Goal: Task Accomplishment & Management: Complete application form

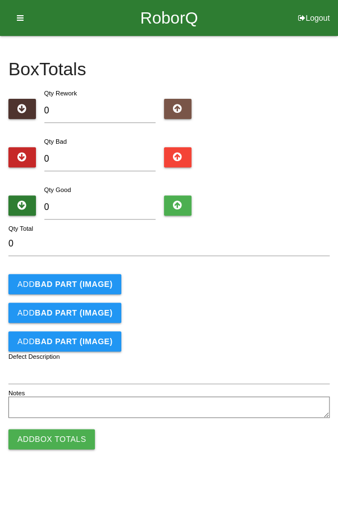
type input "9"
type input "95"
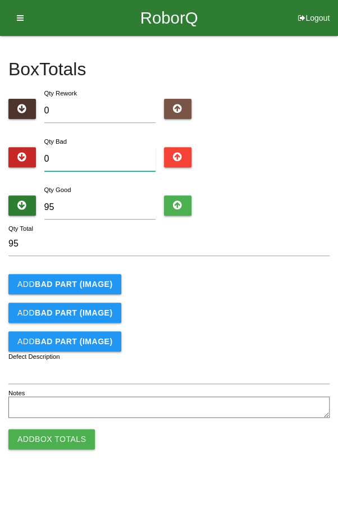
click at [82, 158] on input "0" at bounding box center [100, 159] width 112 height 24
type input "5"
type input "100"
type input "5"
click at [44, 281] on b "BAD PART (IMAGE)" at bounding box center [73, 283] width 77 height 9
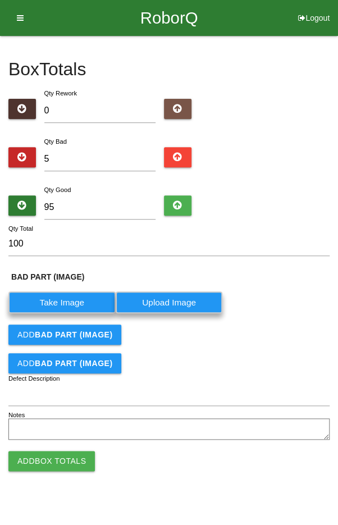
click at [53, 293] on label "Take Image" at bounding box center [61, 302] width 107 height 22
click at [0, 0] on \(IMAGE\) "Take Image" at bounding box center [0, 0] width 0 height 0
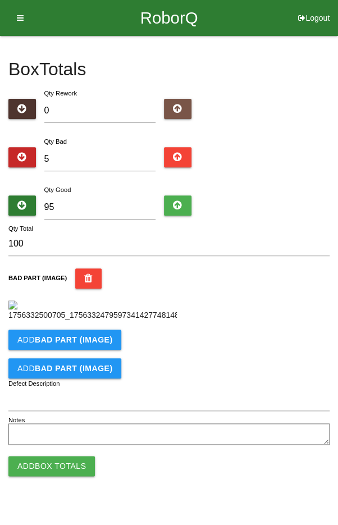
scroll to position [88, 0]
click at [62, 411] on input "Defect Description" at bounding box center [168, 399] width 321 height 24
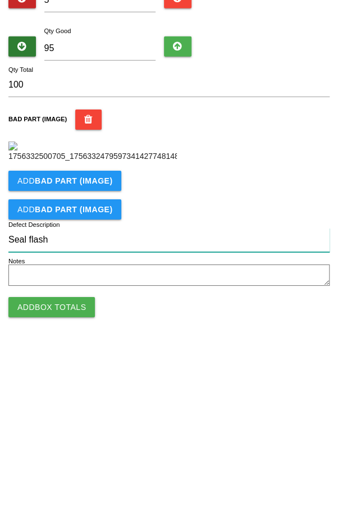
type input "Seal flash"
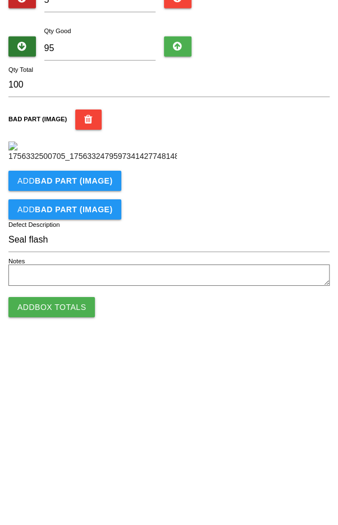
click at [284, 321] on div "BAD PART (IMAGE)" at bounding box center [168, 294] width 321 height 53
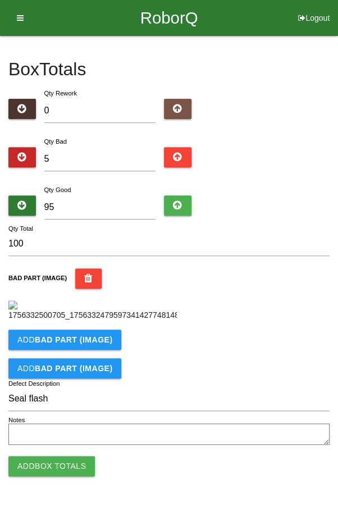
click at [53, 476] on button "Add Box Totals" at bounding box center [51, 466] width 86 height 20
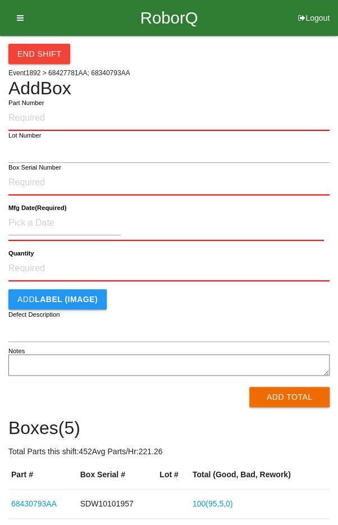
click at [283, 67] on div "End Shift Event 1892 > 68427781AA; 68340793AA Add Box Part Number Lot Number Bo…" at bounding box center [168, 335] width 321 height 599
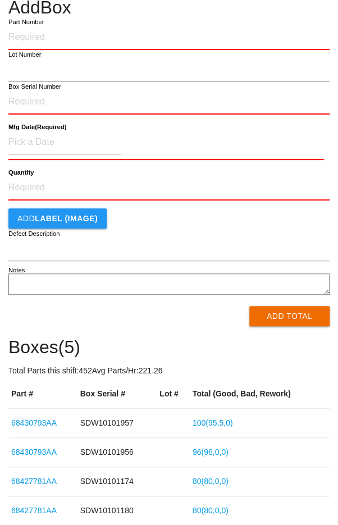
scroll to position [164, 0]
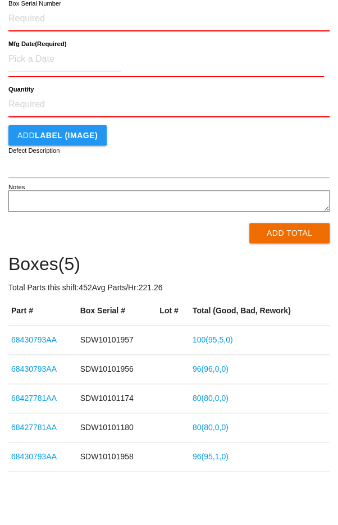
click at [223, 452] on link "96 ( 95 , 1 , 0 )" at bounding box center [210, 456] width 36 height 9
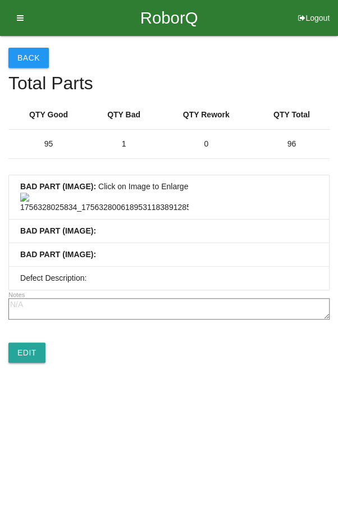
scroll to position [112, 0]
click at [28, 362] on link "Edit" at bounding box center [26, 352] width 37 height 20
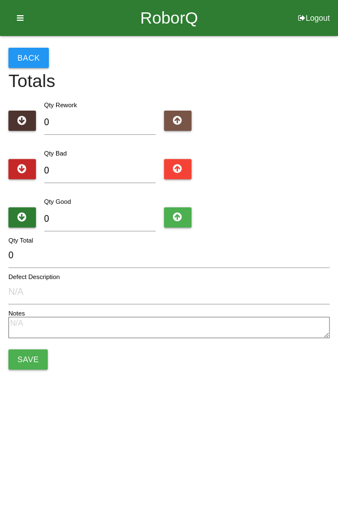
type input "1"
type input "95"
type input "96"
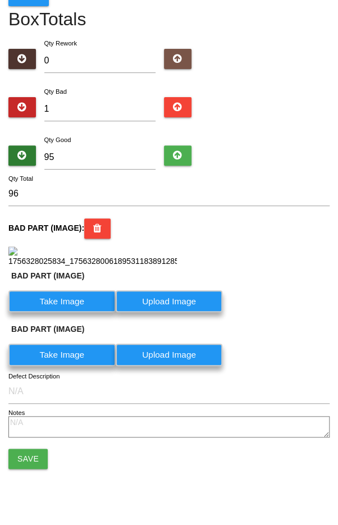
scroll to position [267, 0]
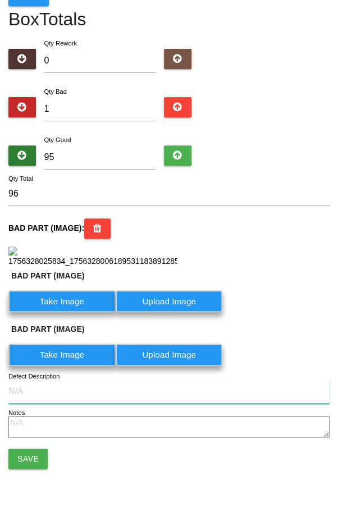
click at [114, 394] on input "Defect Description" at bounding box center [168, 391] width 321 height 24
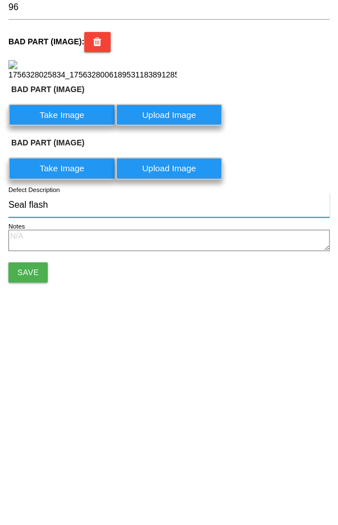
type input "Seal flash"
click at [24, 456] on button "Save" at bounding box center [27, 458] width 39 height 20
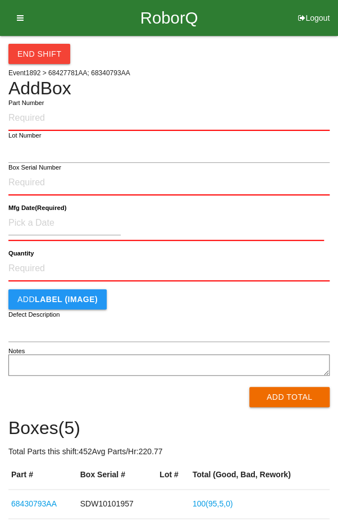
click at [291, 61] on div "End Shift" at bounding box center [168, 50] width 321 height 28
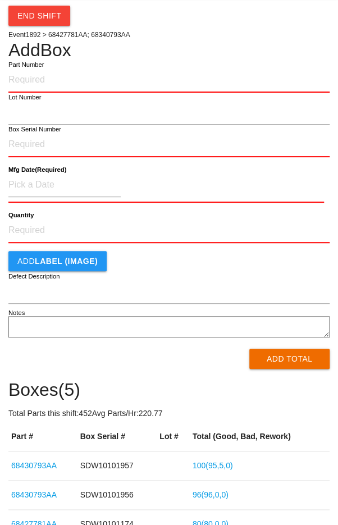
scroll to position [164, 0]
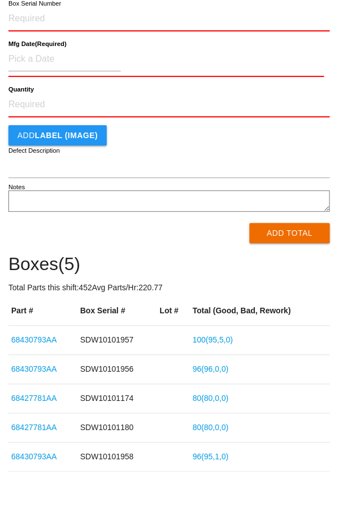
click at [219, 335] on link "100 ( 95 , 5 , 0 )" at bounding box center [212, 339] width 40 height 9
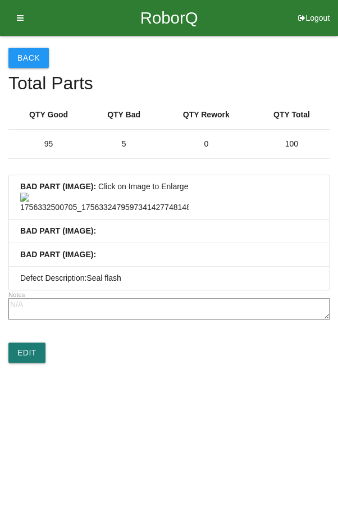
click at [26, 362] on link "Edit" at bounding box center [26, 352] width 37 height 20
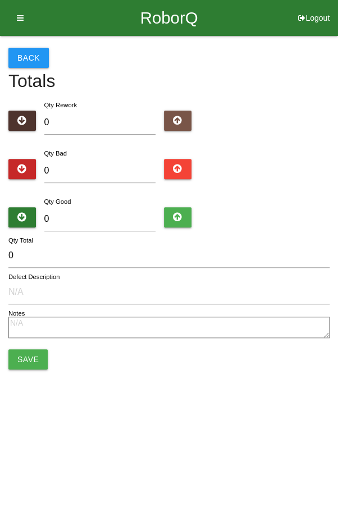
type input "5"
type input "95"
type input "100"
type input "Seal flash"
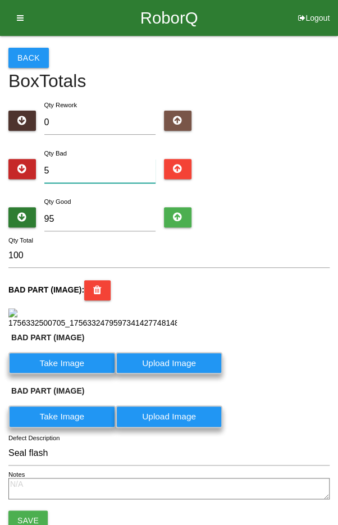
click at [105, 169] on input "5" at bounding box center [100, 171] width 112 height 24
type input "0"
type input "95"
type input "1"
type input "96"
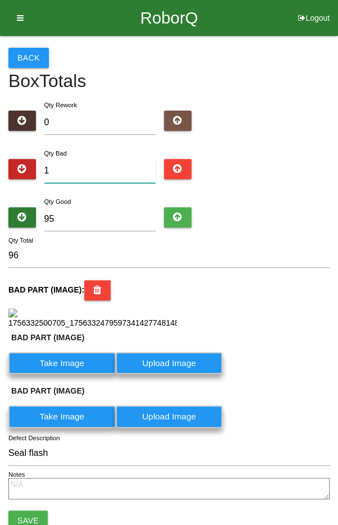
type input "1"
click at [290, 167] on div "Qty Bad 1" at bounding box center [168, 167] width 321 height 40
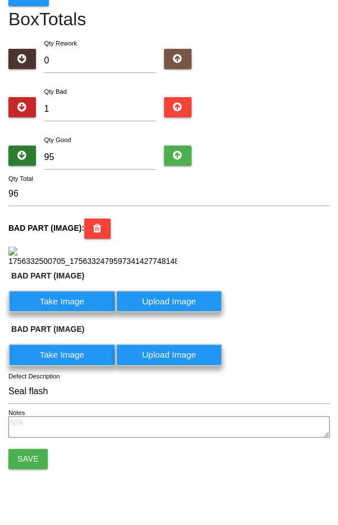
scroll to position [169, 0]
click at [20, 454] on button "Save" at bounding box center [27, 458] width 39 height 20
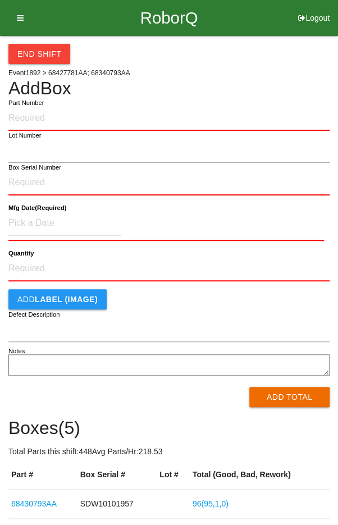
click at [279, 57] on div "End Shift" at bounding box center [168, 50] width 321 height 28
click at [34, 48] on button "End Shift" at bounding box center [39, 54] width 62 height 20
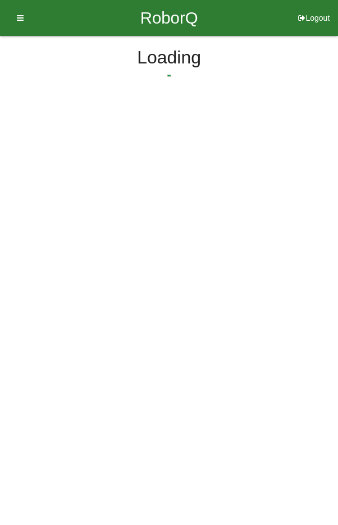
select select "6"
select select "10"
select select "2"
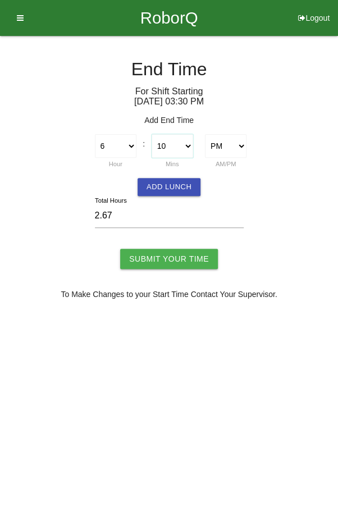
click at [174, 143] on select "00 01 02 03 04 05 06 07 08 09 10 11 12 13 14 15 16 17 18 19 20 21 22 23 24 25 2…" at bounding box center [172, 146] width 42 height 24
select select "15"
type input "2.75"
click at [163, 186] on button "Add Lunch" at bounding box center [168, 187] width 63 height 18
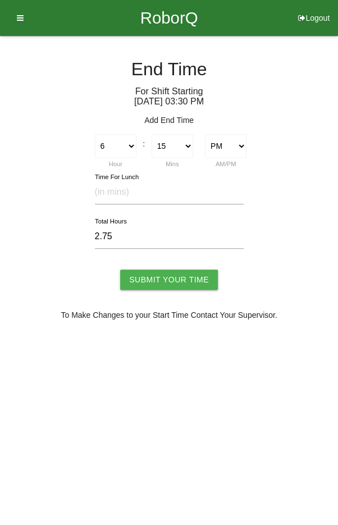
click at [302, 195] on div "Time For Lunch 2.75 Total Hours" at bounding box center [168, 219] width 321 height 94
click at [172, 269] on input "Submit Your Time" at bounding box center [169, 279] width 98 height 20
type input "Processing..."
